Goal: Transaction & Acquisition: Download file/media

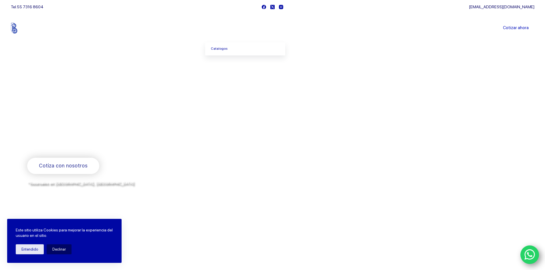
click at [224, 28] on link "Productos" at bounding box center [224, 28] width 39 height 0
click at [236, 27] on icon "Menu Principal" at bounding box center [235, 28] width 2 height 2
click at [222, 47] on link "Catalogos" at bounding box center [245, 48] width 80 height 13
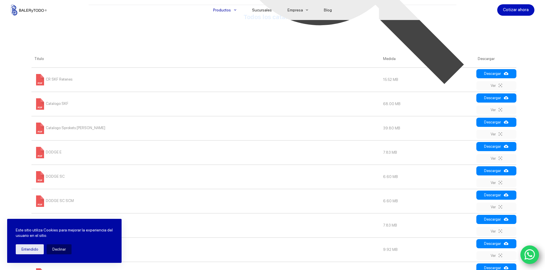
scroll to position [286, 0]
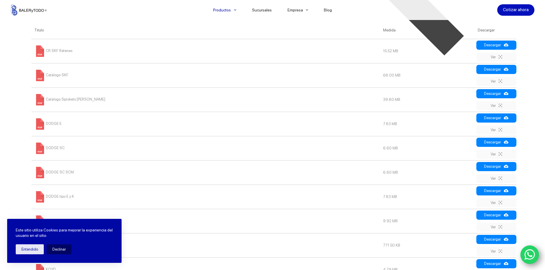
click at [53, 50] on span "CR SKF Retenes" at bounding box center [53, 51] width 38 height 4
click at [53, 74] on span "Catalogo SKF" at bounding box center [51, 75] width 34 height 4
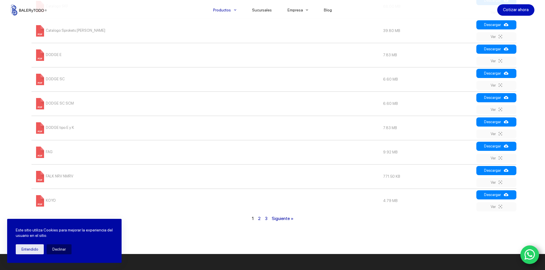
scroll to position [372, 0]
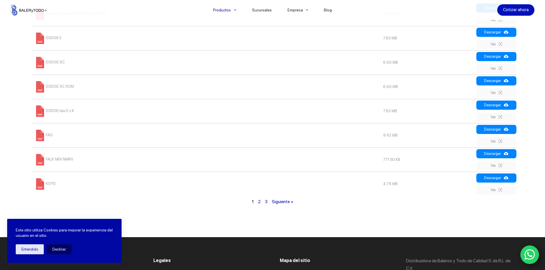
click at [259, 204] on link "2" at bounding box center [259, 201] width 3 height 5
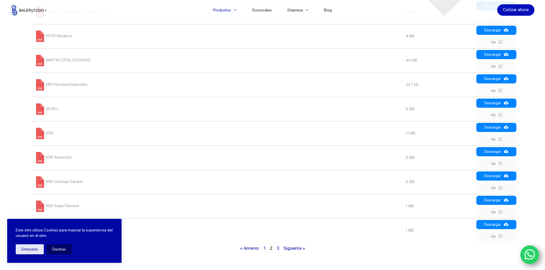
scroll to position [290, 0]
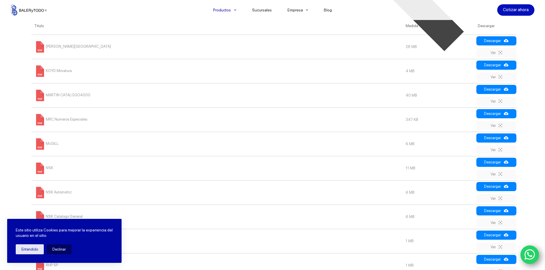
click at [43, 47] on span at bounding box center [39, 46] width 11 height 11
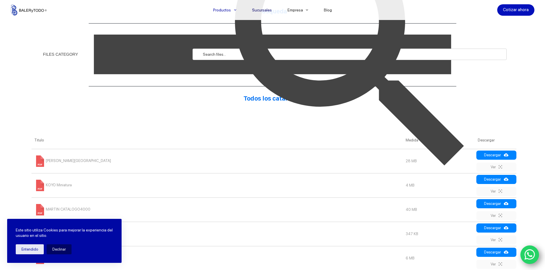
scroll to position [147, 0]
